Goal: Find specific page/section: Find specific page/section

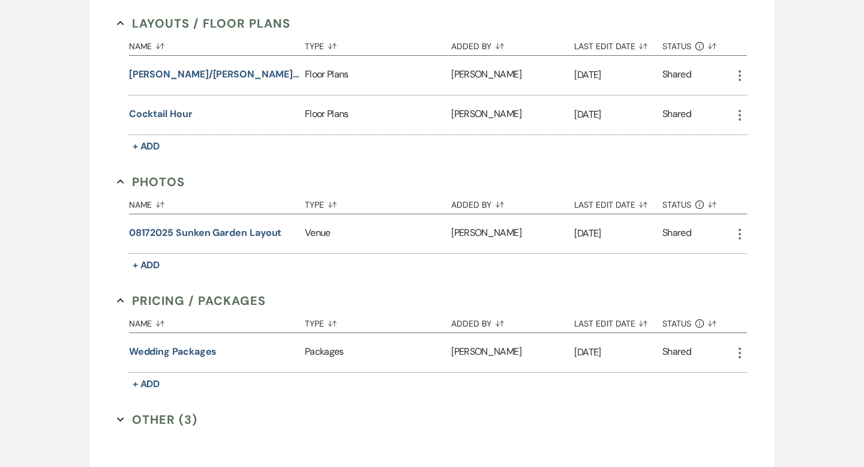
scroll to position [644, 0]
click at [160, 419] on button "Other (3) Expand" at bounding box center [157, 418] width 80 height 18
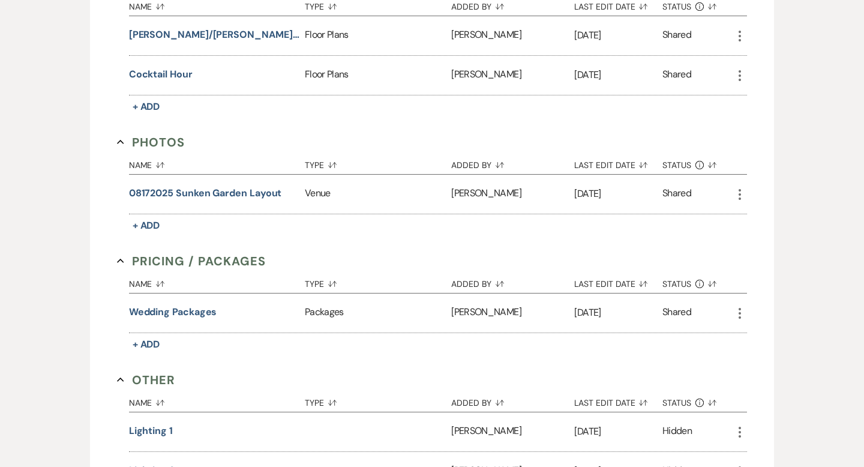
scroll to position [681, 0]
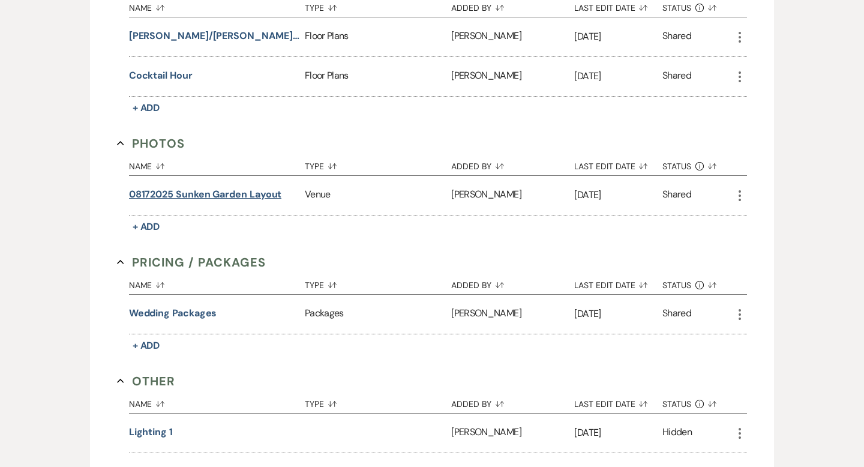
click at [233, 194] on button "08172025 Sunken Garden Layout" at bounding box center [205, 194] width 153 height 14
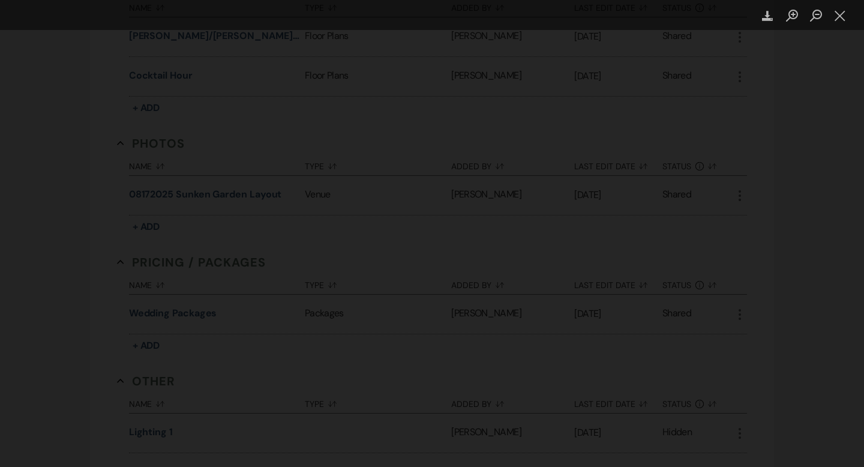
click at [843, 12] on button "Close lightbox" at bounding box center [840, 15] width 24 height 21
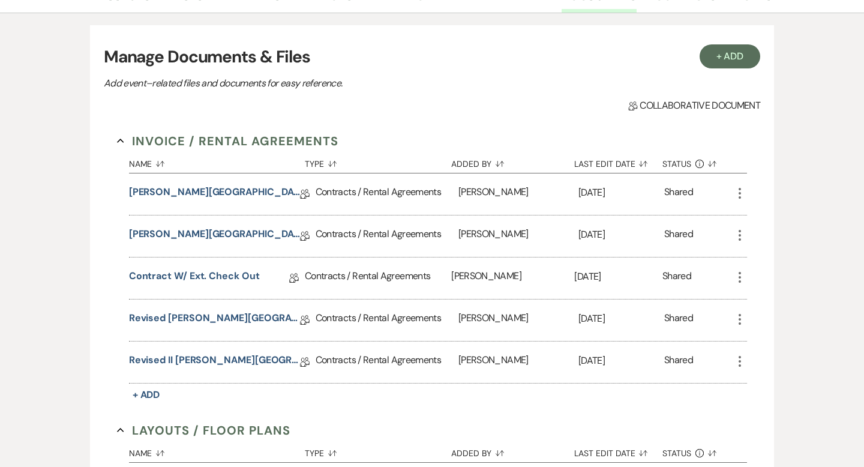
scroll to position [0, 0]
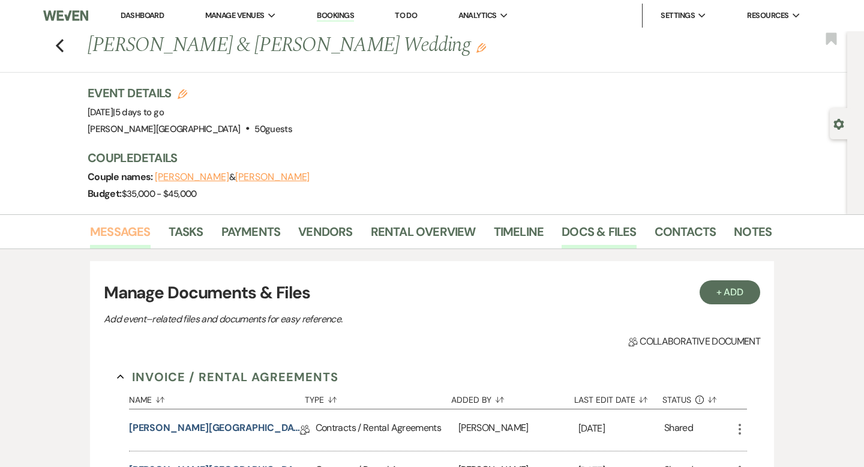
click at [126, 227] on link "Messages" at bounding box center [120, 235] width 61 height 26
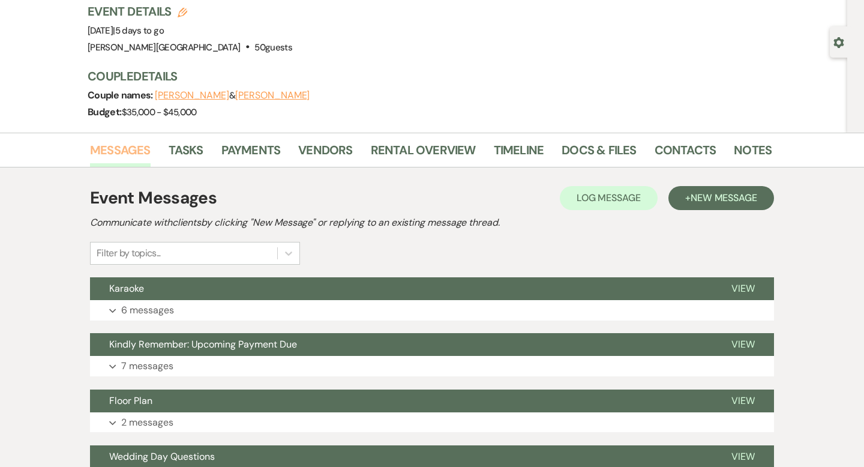
scroll to position [215, 0]
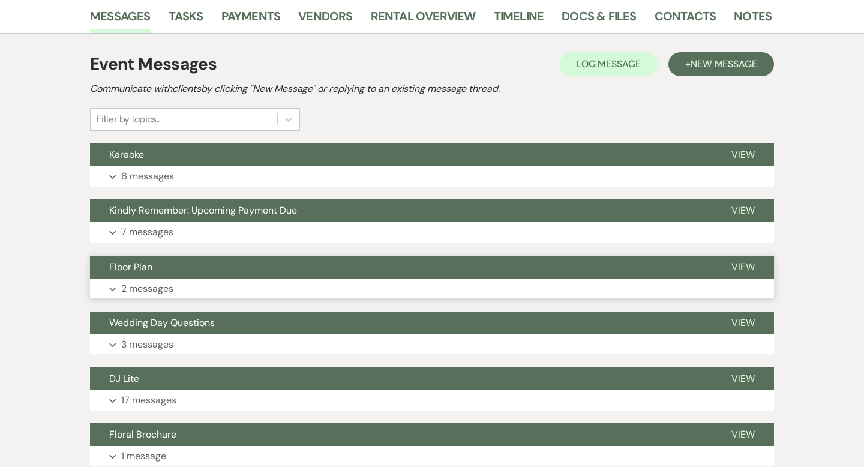
click at [313, 266] on button "Floor Plan" at bounding box center [401, 267] width 622 height 23
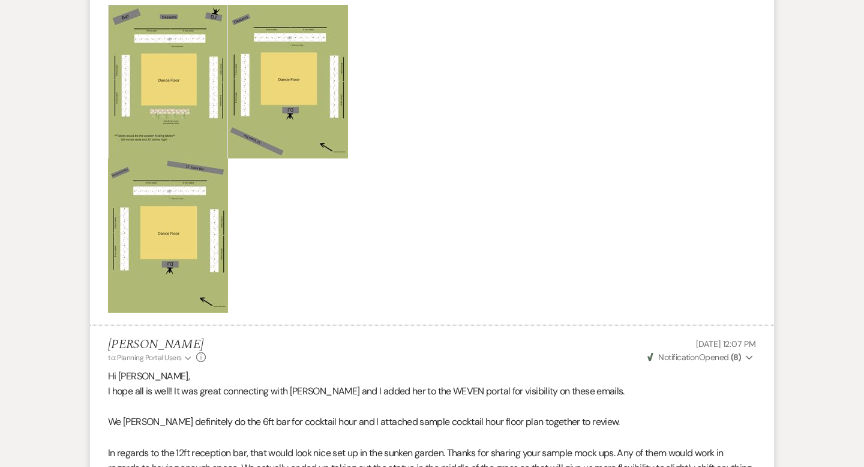
scroll to position [700, 0]
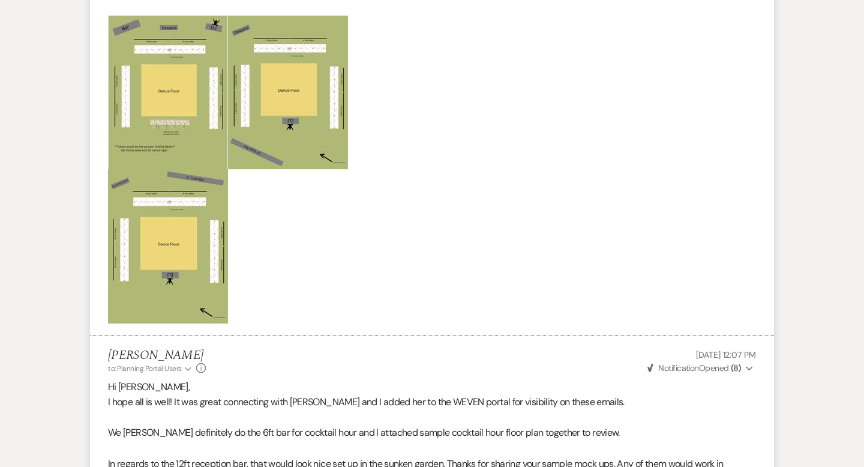
click at [302, 149] on img at bounding box center [288, 93] width 120 height 154
click at [299, 119] on img at bounding box center [288, 93] width 120 height 154
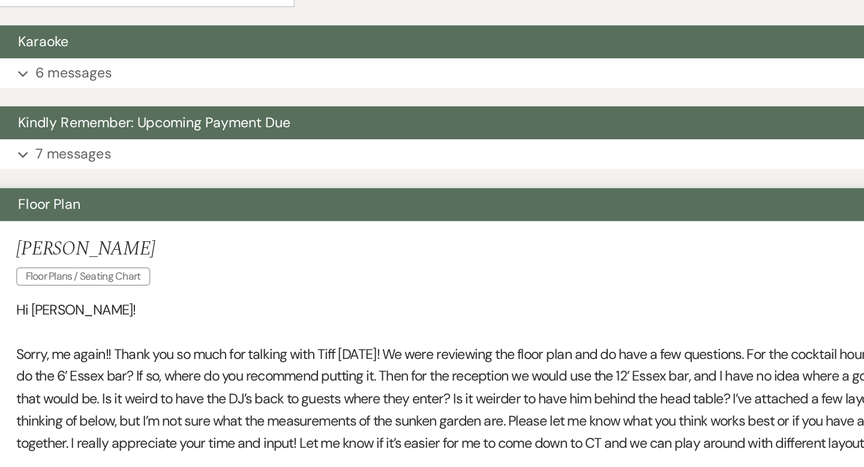
scroll to position [211, 0]
